Goal: Navigation & Orientation: Go to known website

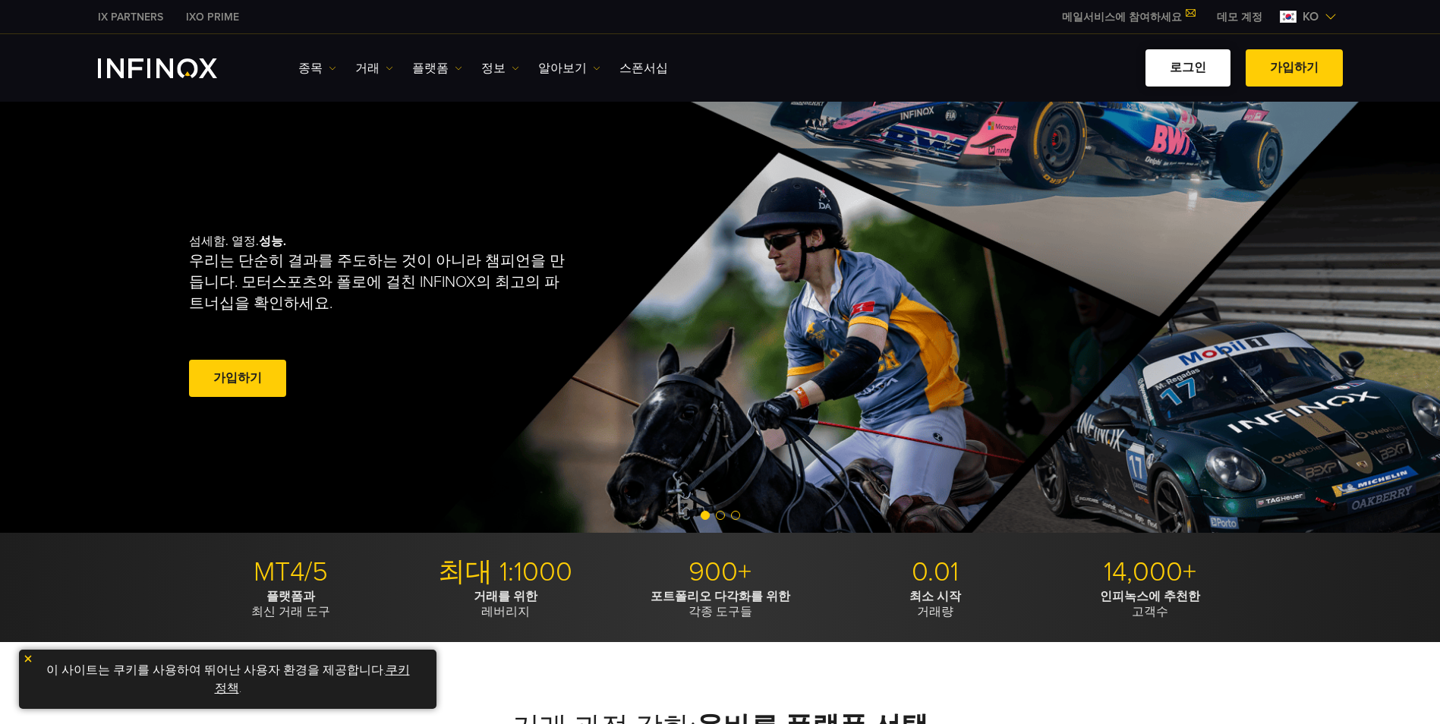
click at [1204, 66] on link "로그인" at bounding box center [1187, 67] width 85 height 37
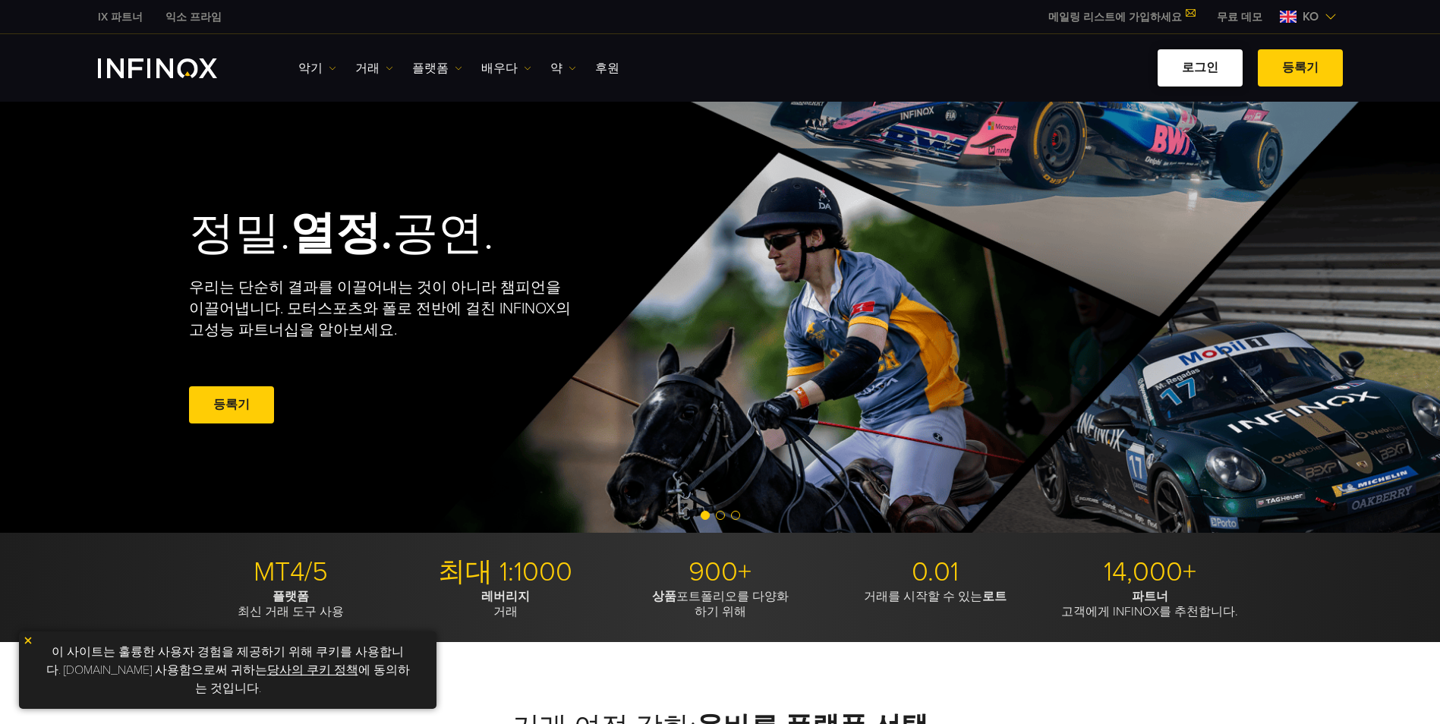
click at [1228, 74] on link "로그인" at bounding box center [1199, 67] width 85 height 37
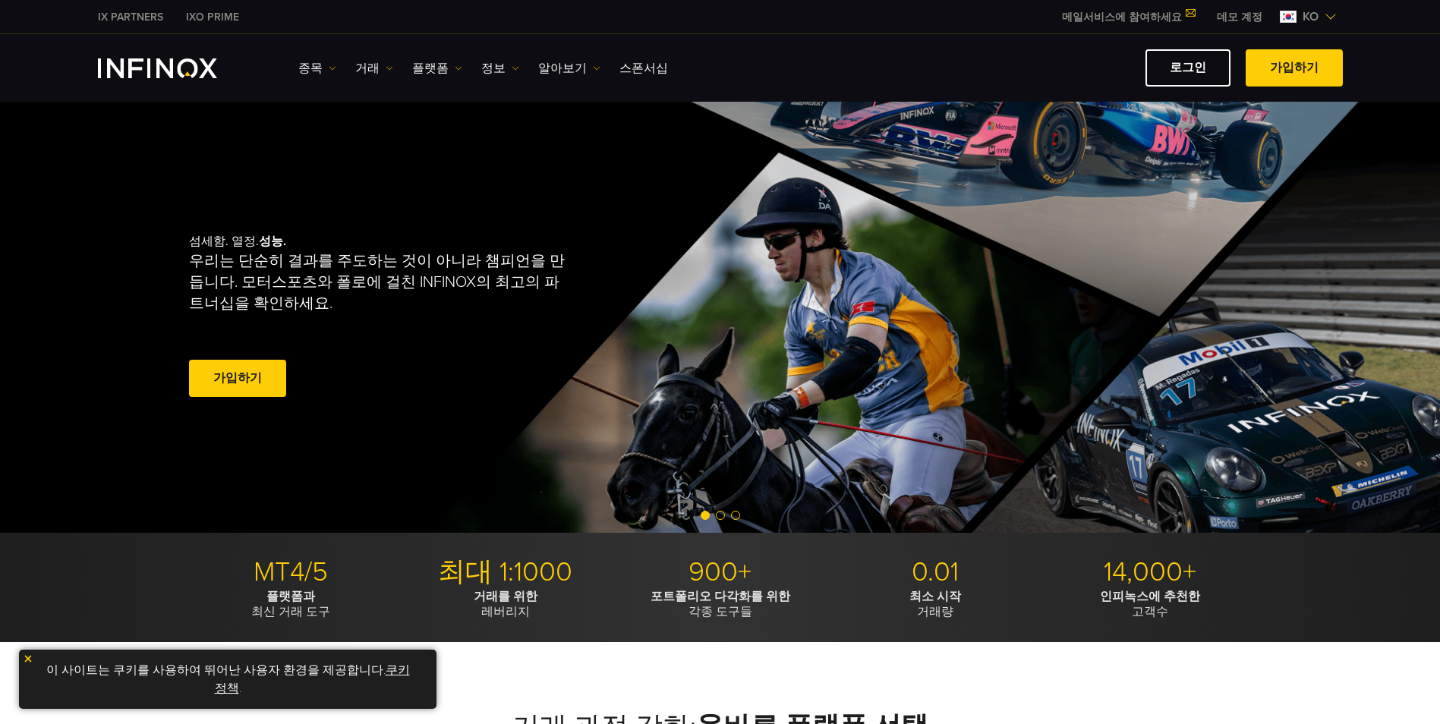
click at [31, 659] on img at bounding box center [28, 659] width 11 height 11
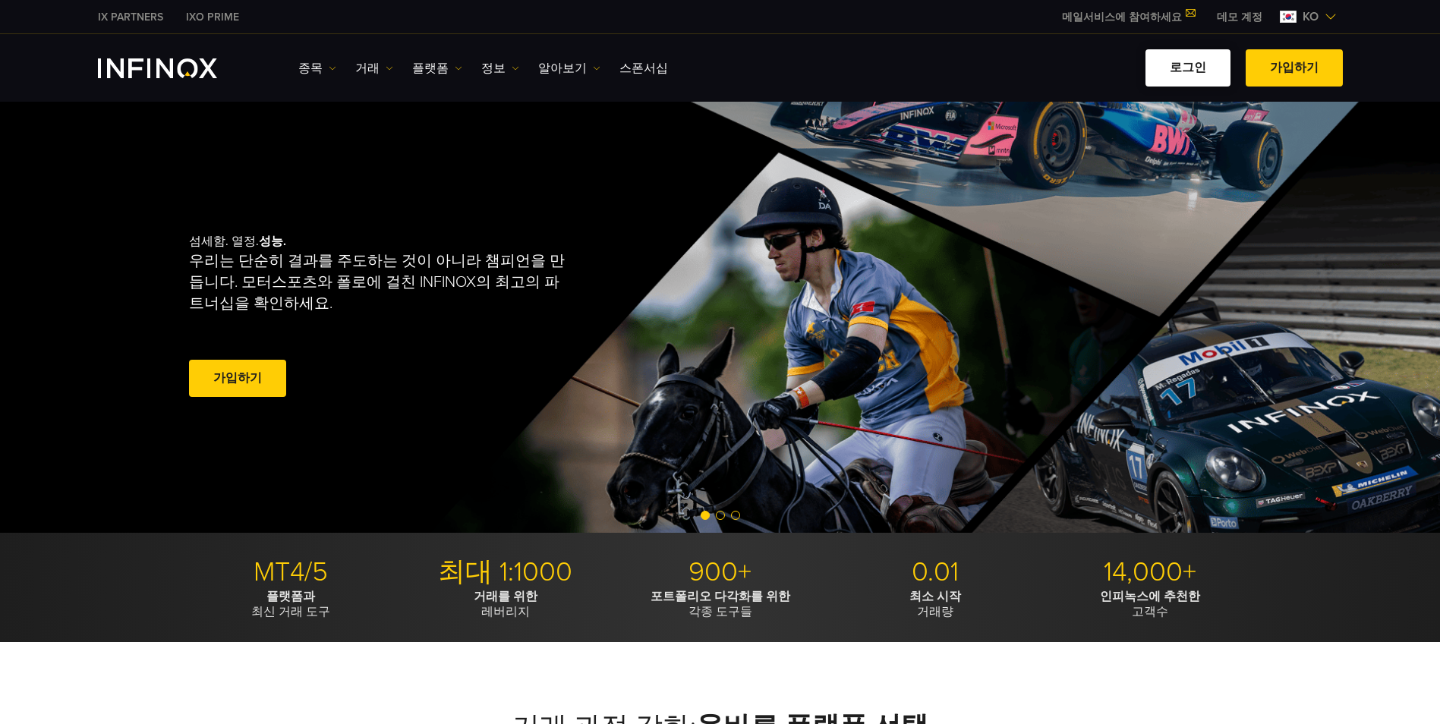
click at [1180, 71] on link "로그인" at bounding box center [1187, 67] width 85 height 37
click at [1164, 15] on link "메일서비스에 참여하세요" at bounding box center [1127, 17] width 155 height 13
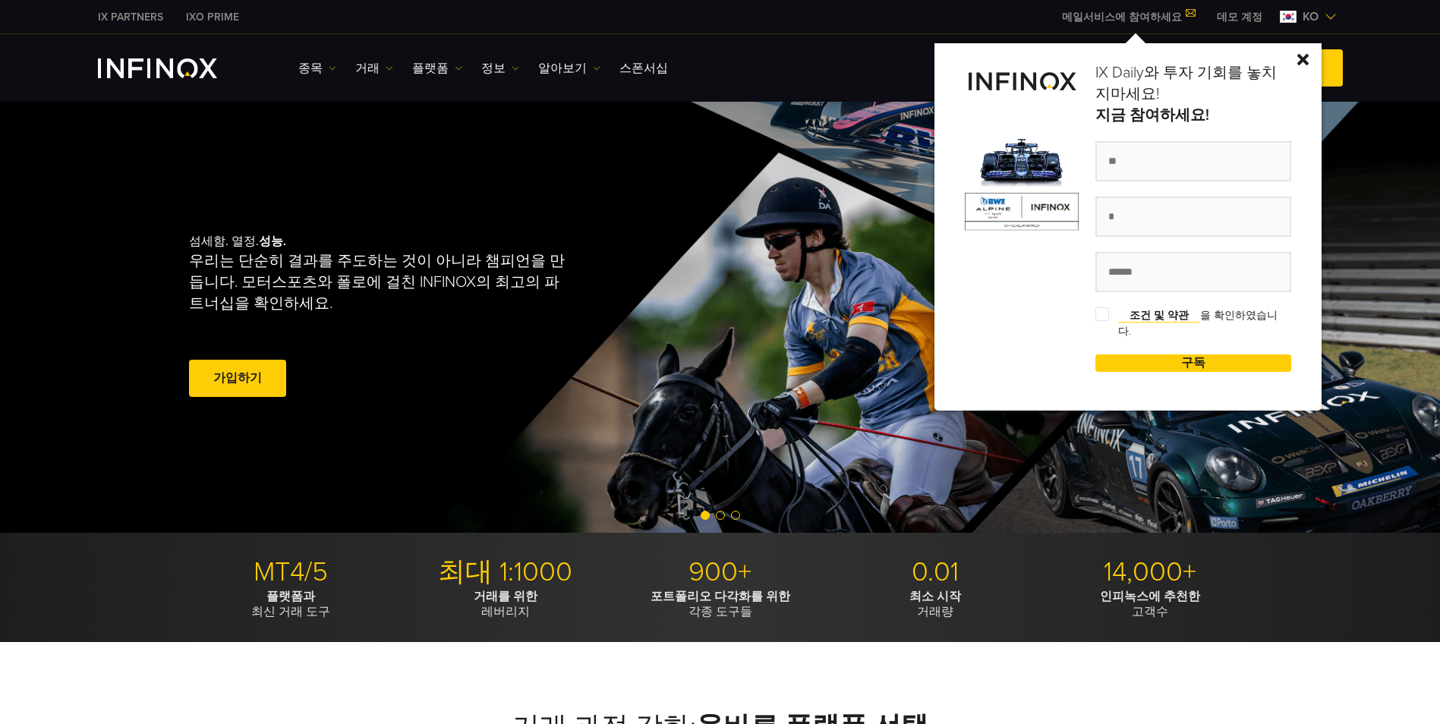
click at [1308, 57] on img at bounding box center [1302, 59] width 11 height 11
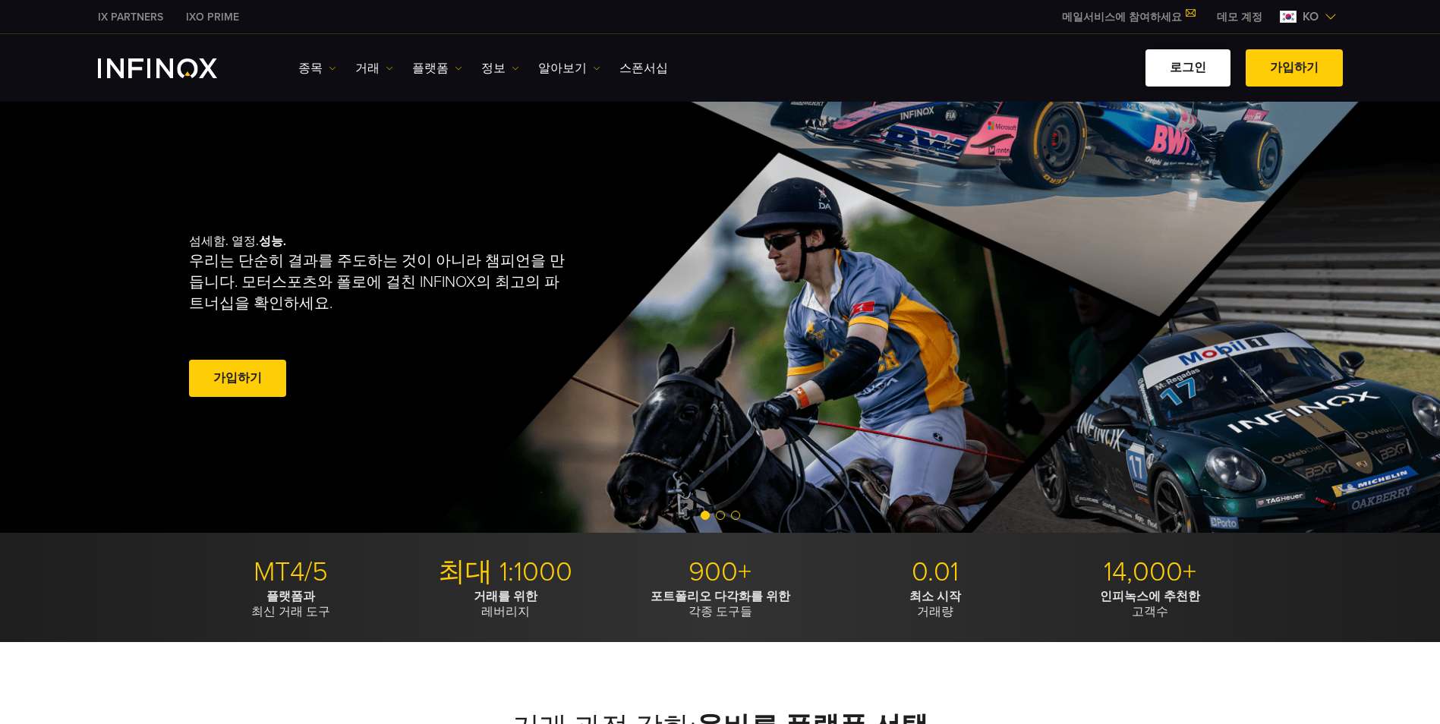
click at [1203, 68] on link "로그인" at bounding box center [1187, 67] width 85 height 37
